Goal: Check status: Check status

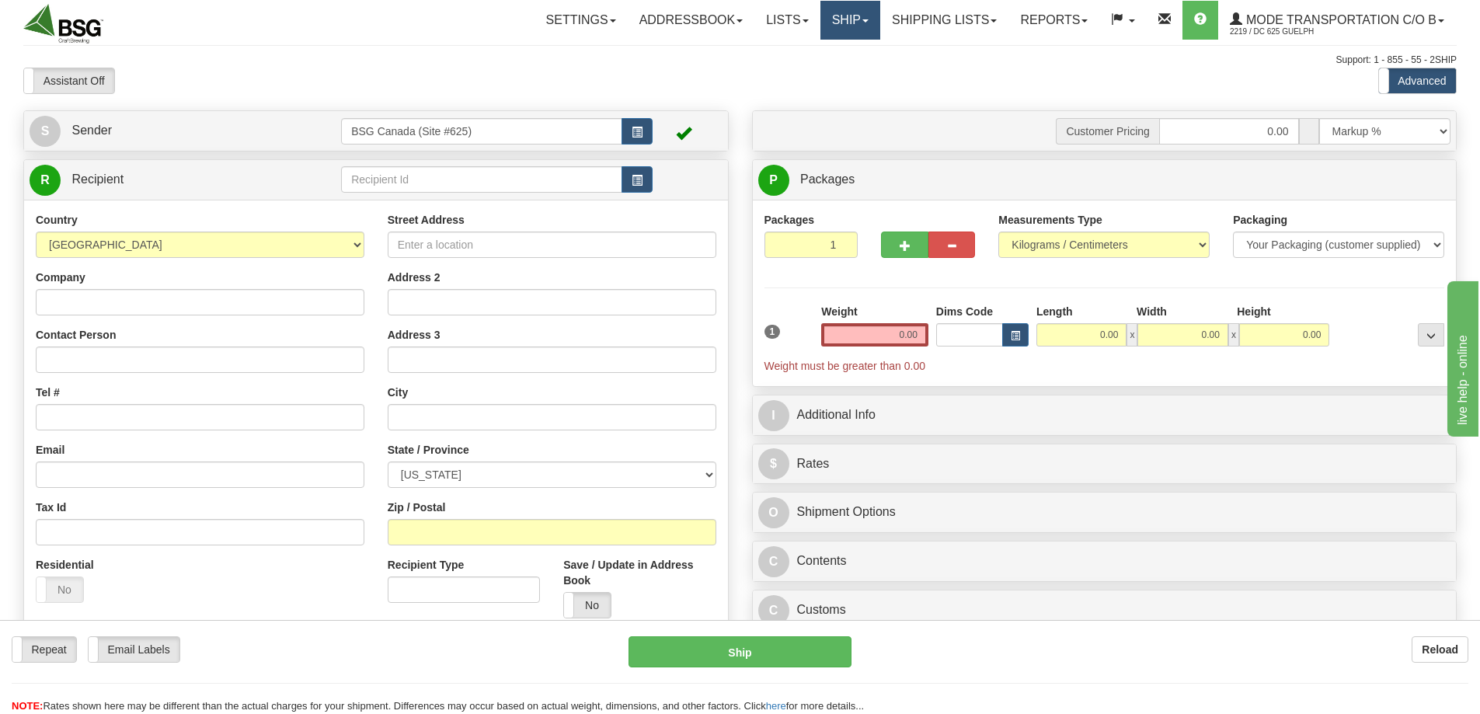
click at [828, 16] on link "Ship" at bounding box center [850, 20] width 60 height 39
click at [896, 23] on link "Shipping lists" at bounding box center [944, 20] width 128 height 39
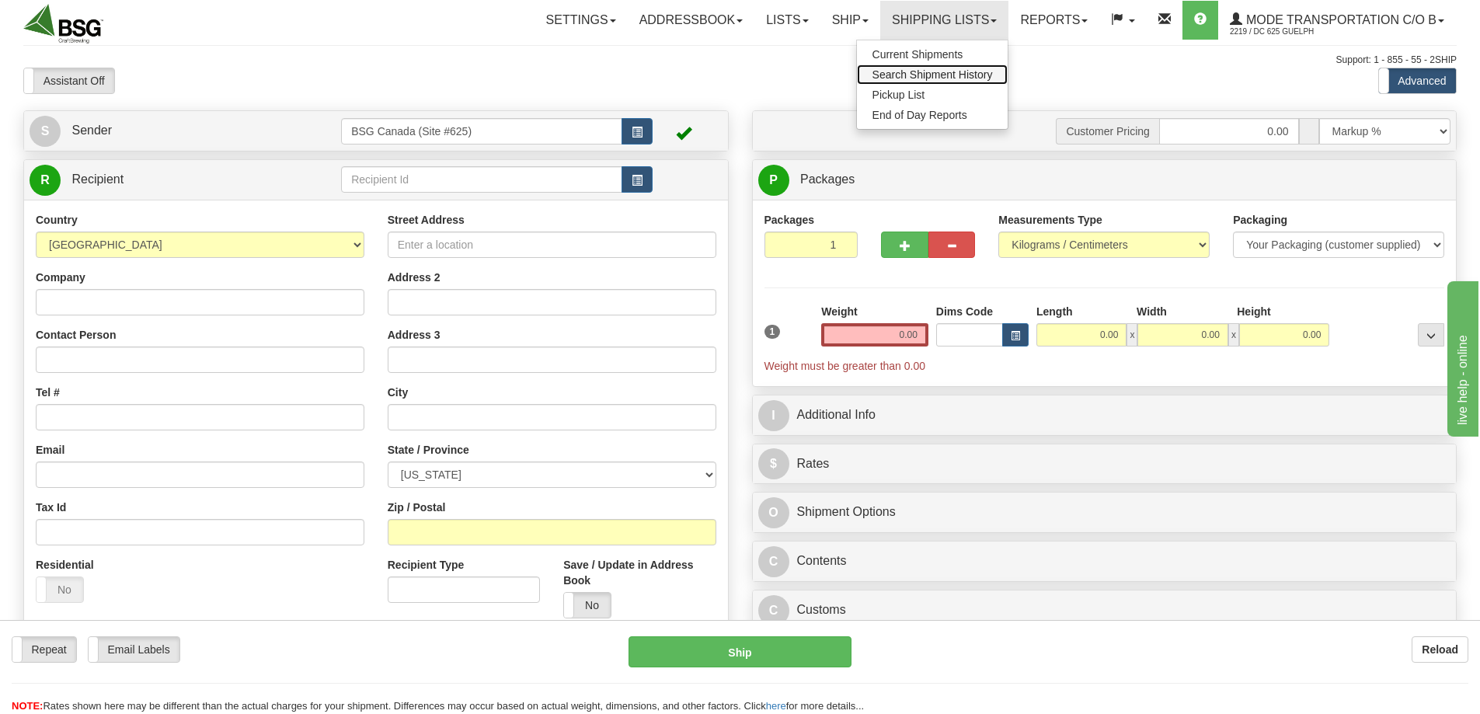
click at [900, 75] on span "Search Shipment History" at bounding box center [932, 74] width 120 height 12
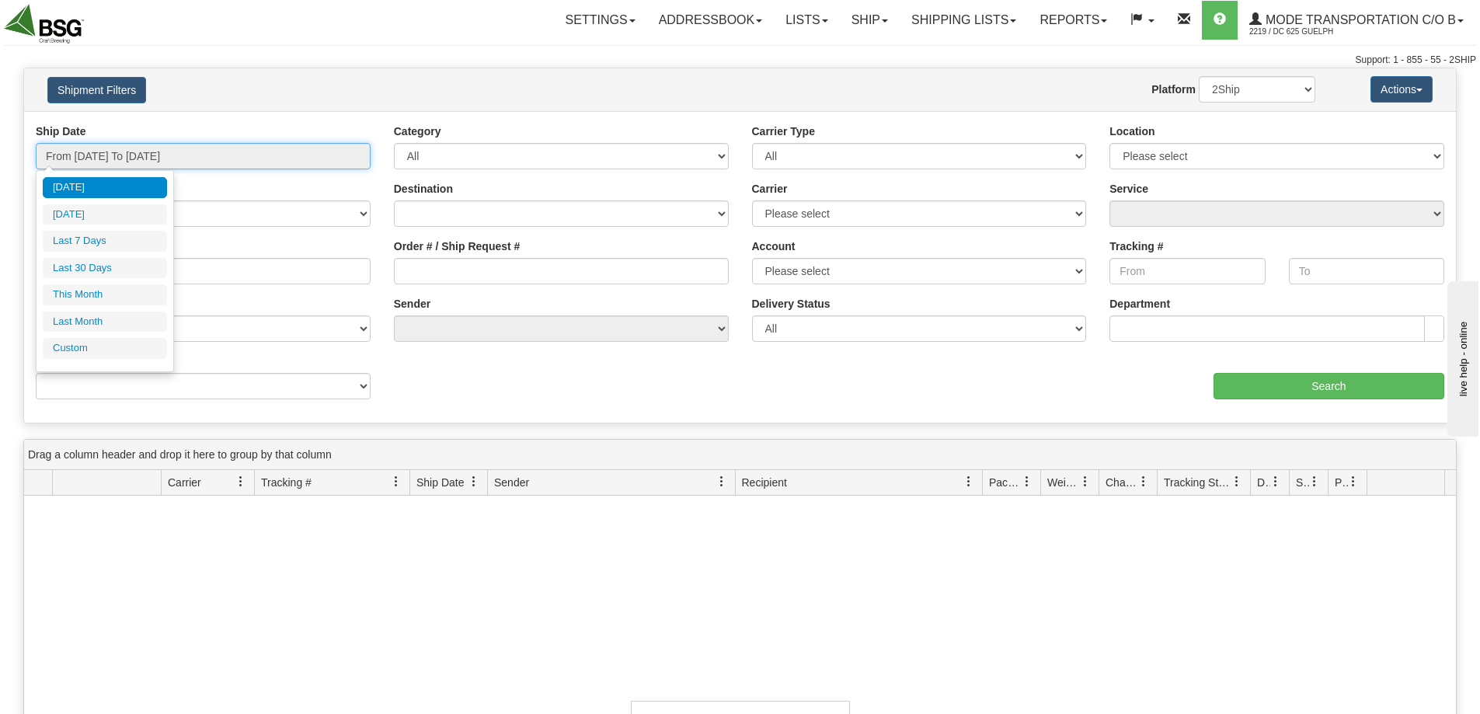
click at [235, 151] on input "From 09/01/2025 To 09/02/2025" at bounding box center [203, 156] width 335 height 26
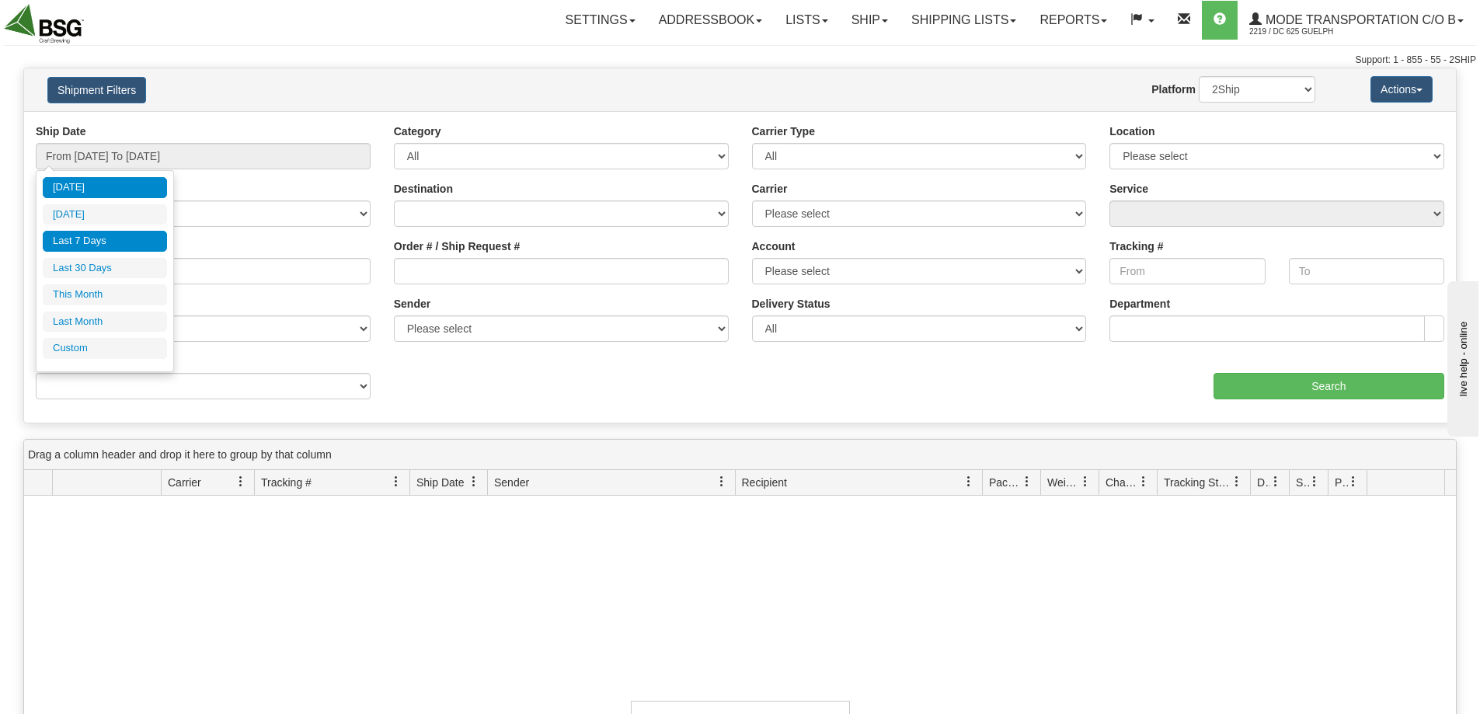
click at [97, 243] on li "Last 7 Days" at bounding box center [105, 241] width 124 height 21
type input "From 08/27/2025 To 09/02/2025"
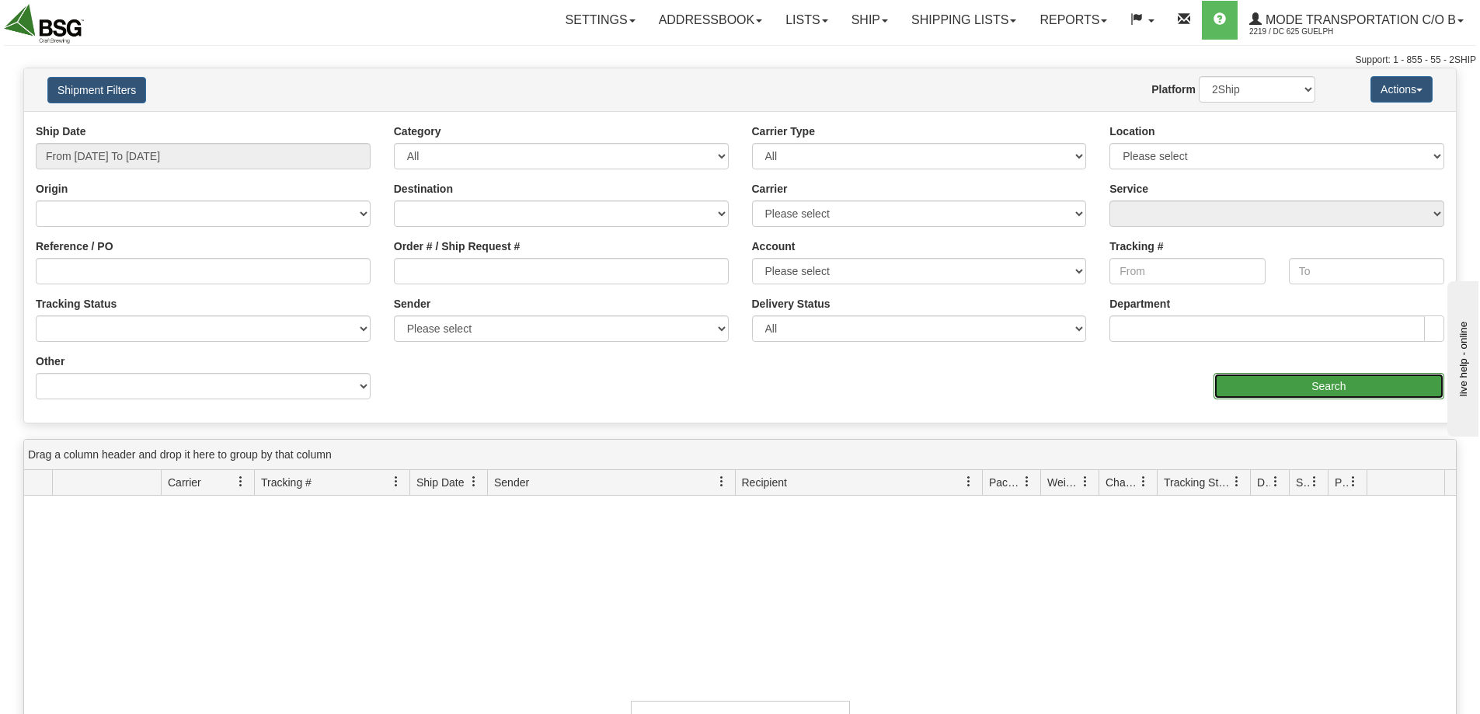
click at [1372, 388] on input "Search" at bounding box center [1328, 386] width 231 height 26
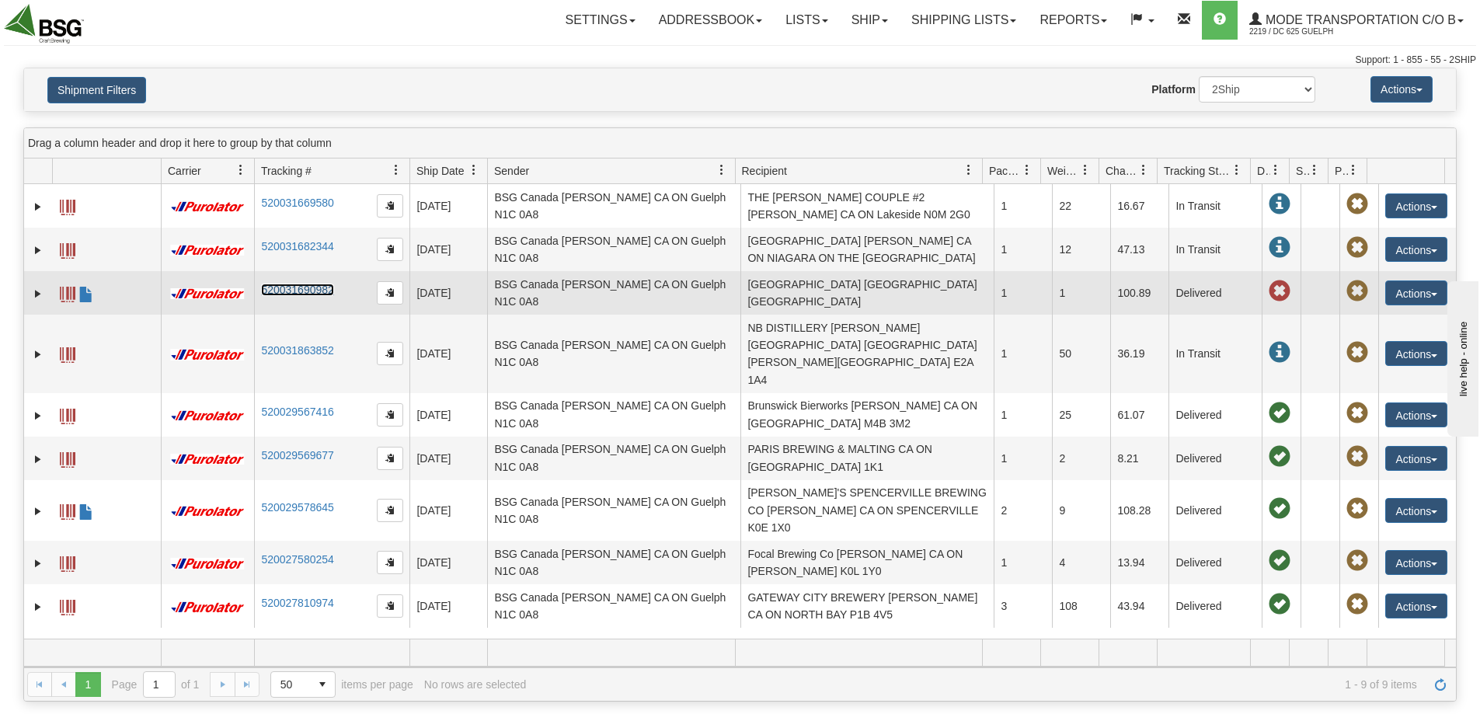
click at [281, 287] on link "520031690982" at bounding box center [297, 289] width 72 height 12
